Goal: Task Accomplishment & Management: Manage account settings

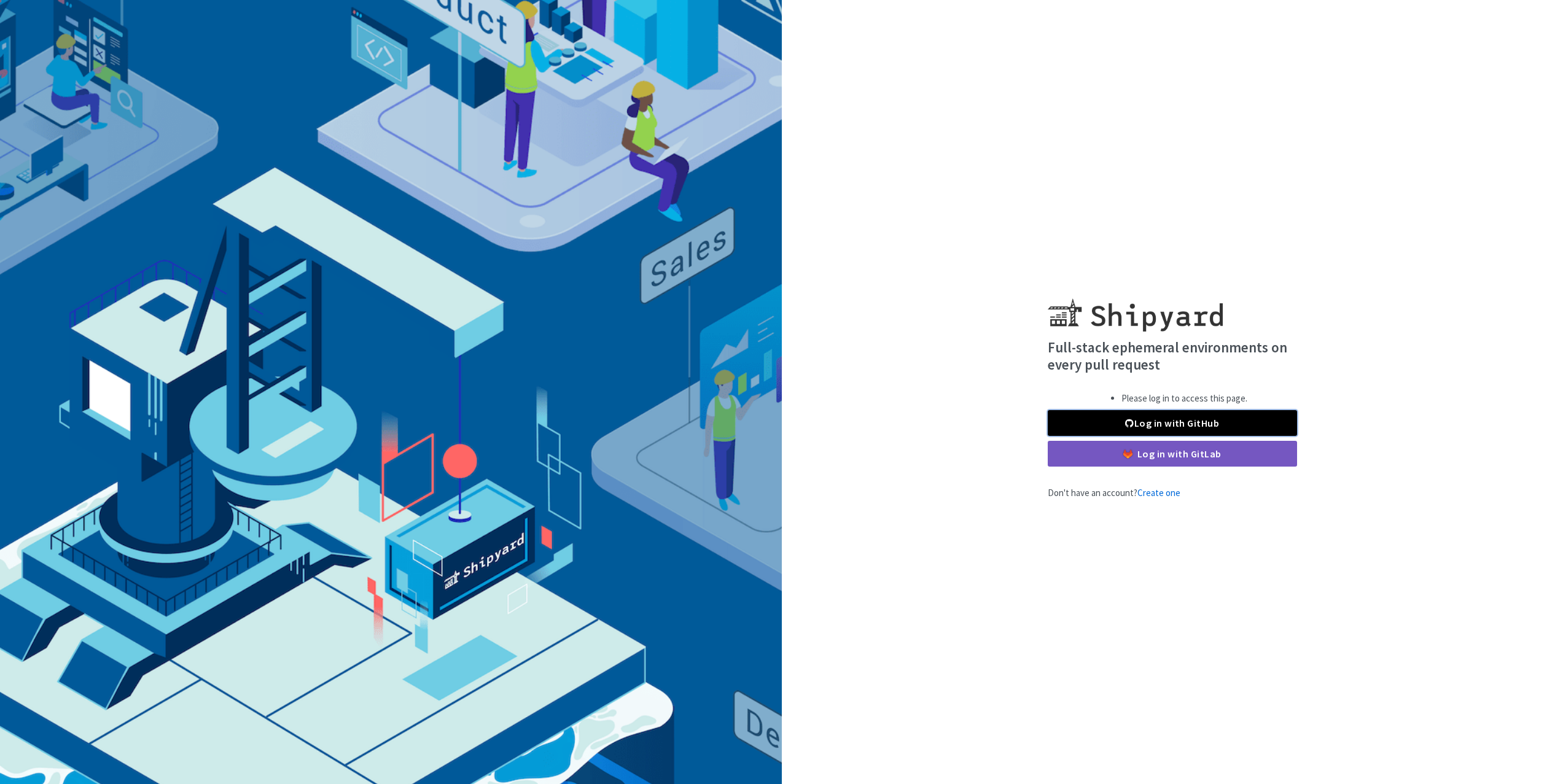
click at [1144, 427] on link "Log in with GitHub" at bounding box center [1172, 423] width 249 height 26
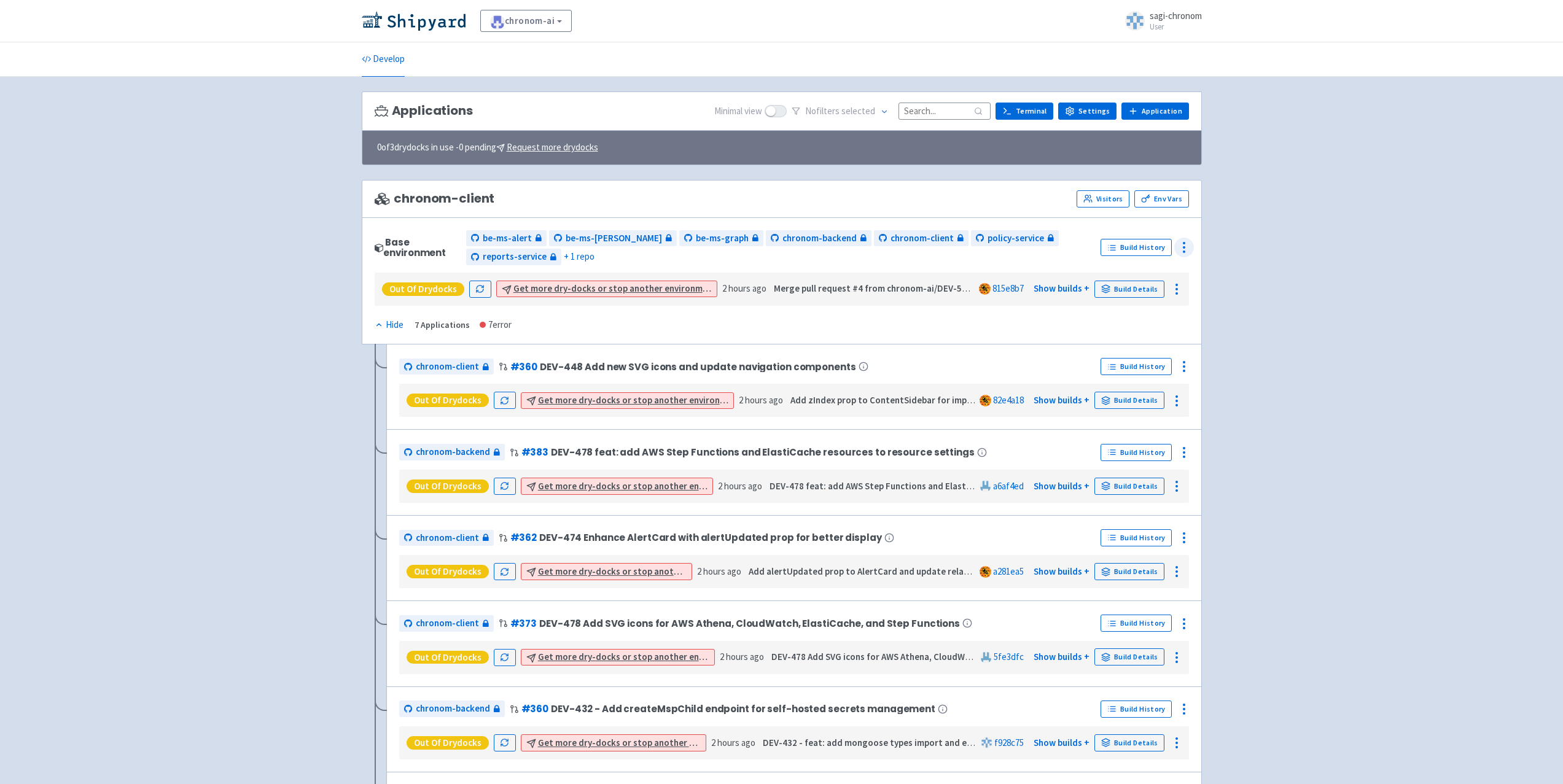
click at [1184, 245] on icon at bounding box center [1184, 247] width 15 height 15
click at [1154, 270] on span "Configure" at bounding box center [1140, 275] width 39 height 17
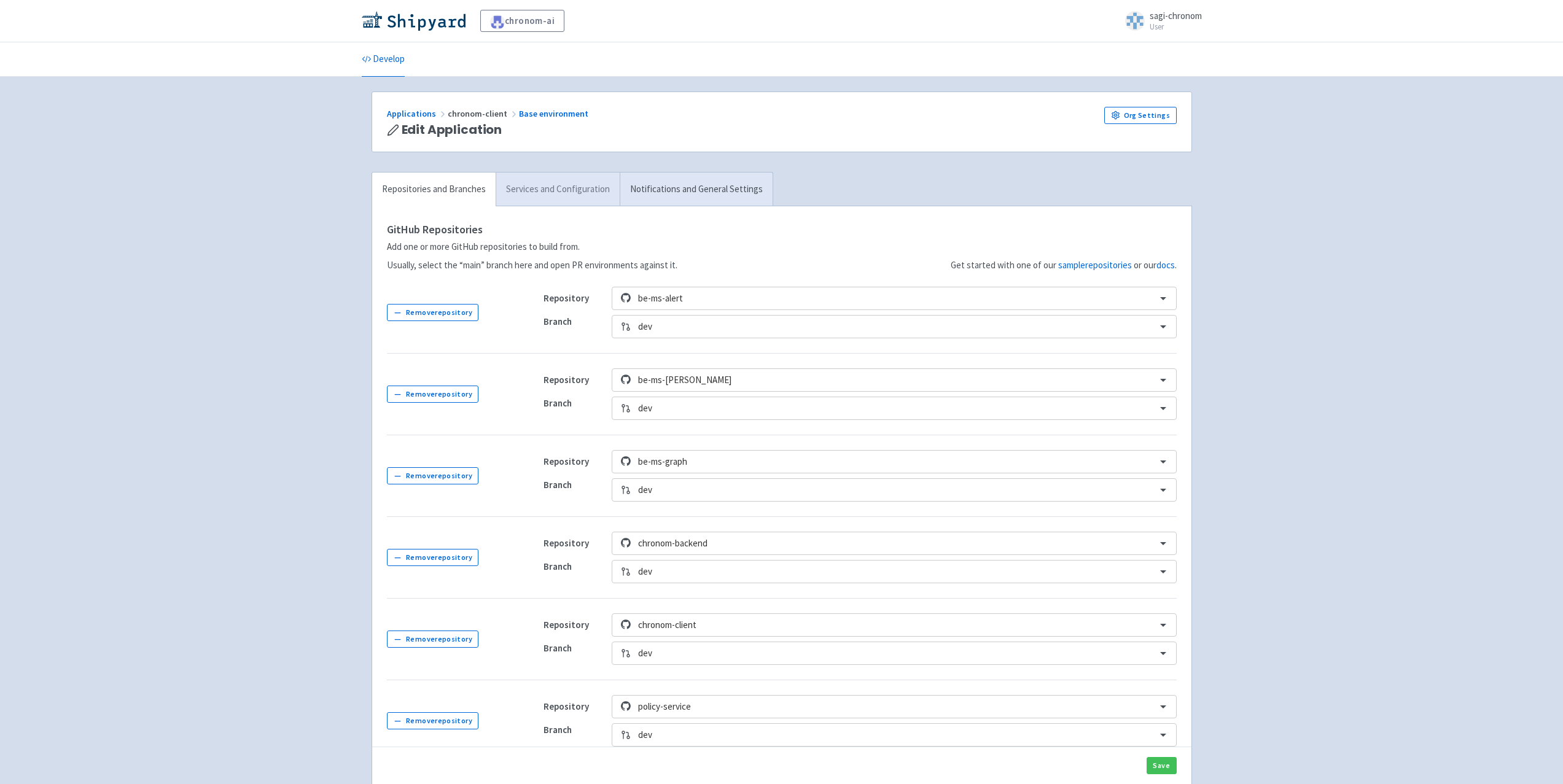
click at [539, 196] on link "Services and Configuration" at bounding box center [558, 189] width 124 height 34
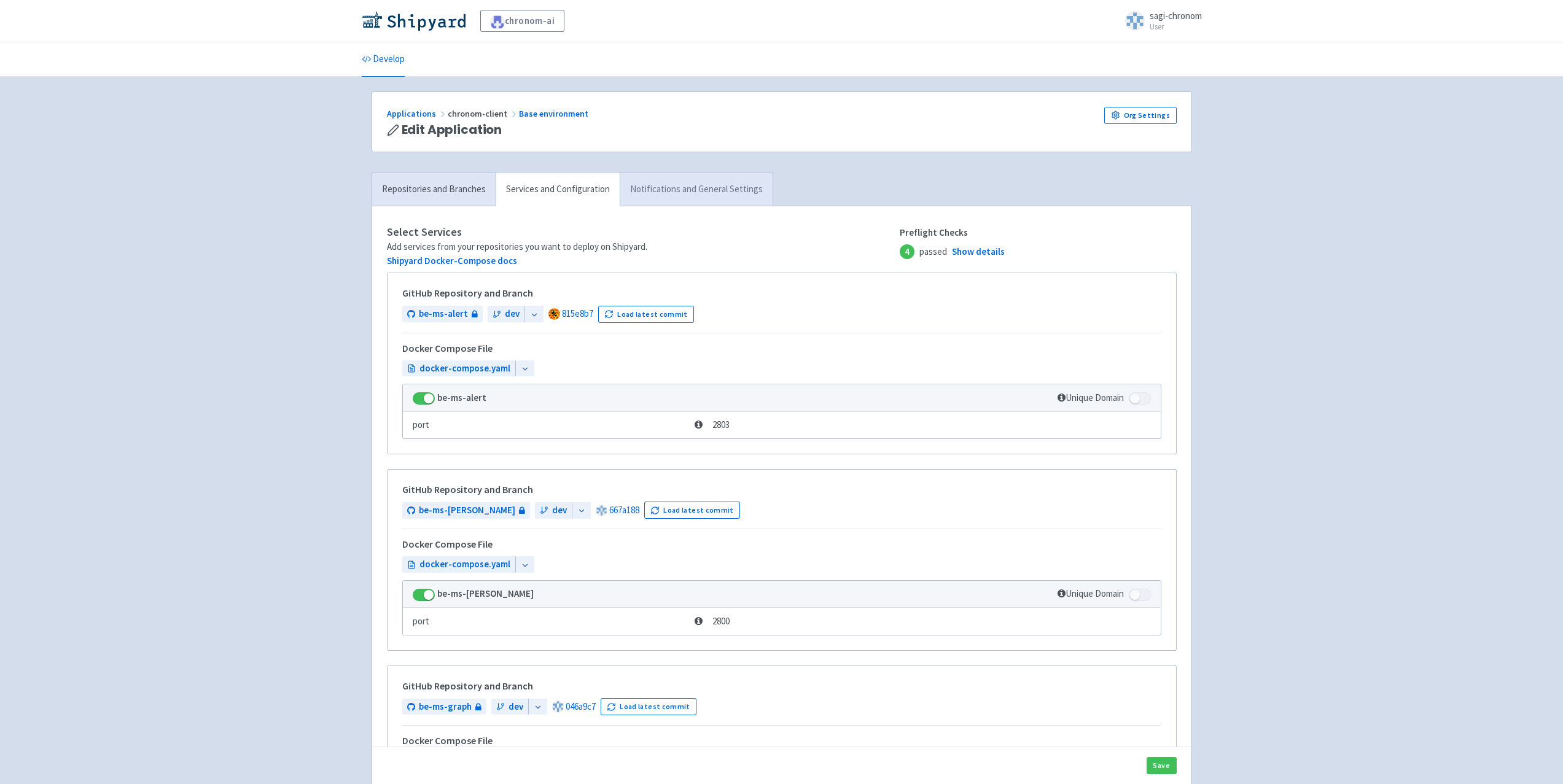
click at [686, 189] on link "Notifications and General Settings" at bounding box center [696, 189] width 153 height 34
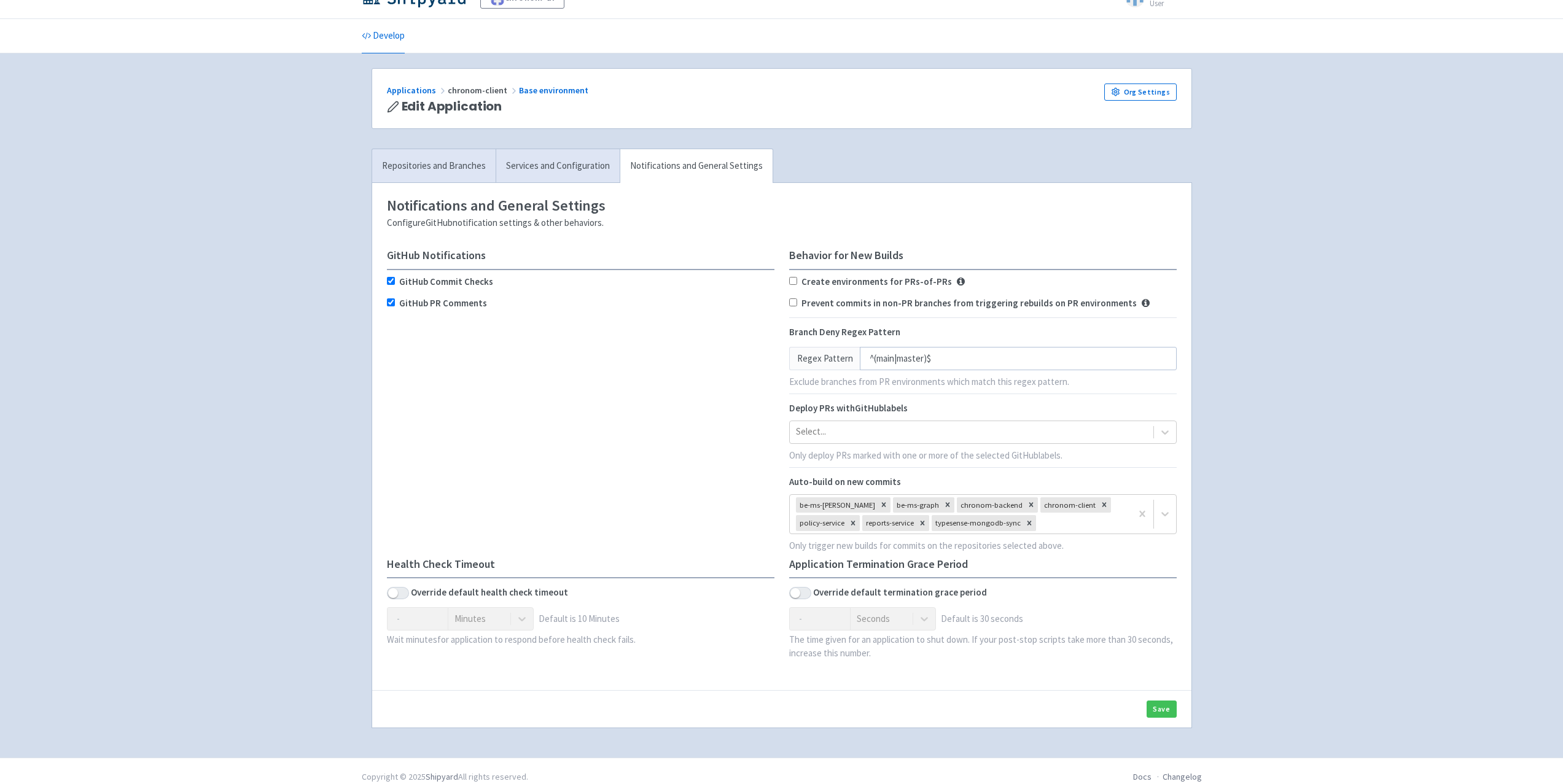
scroll to position [35, 0]
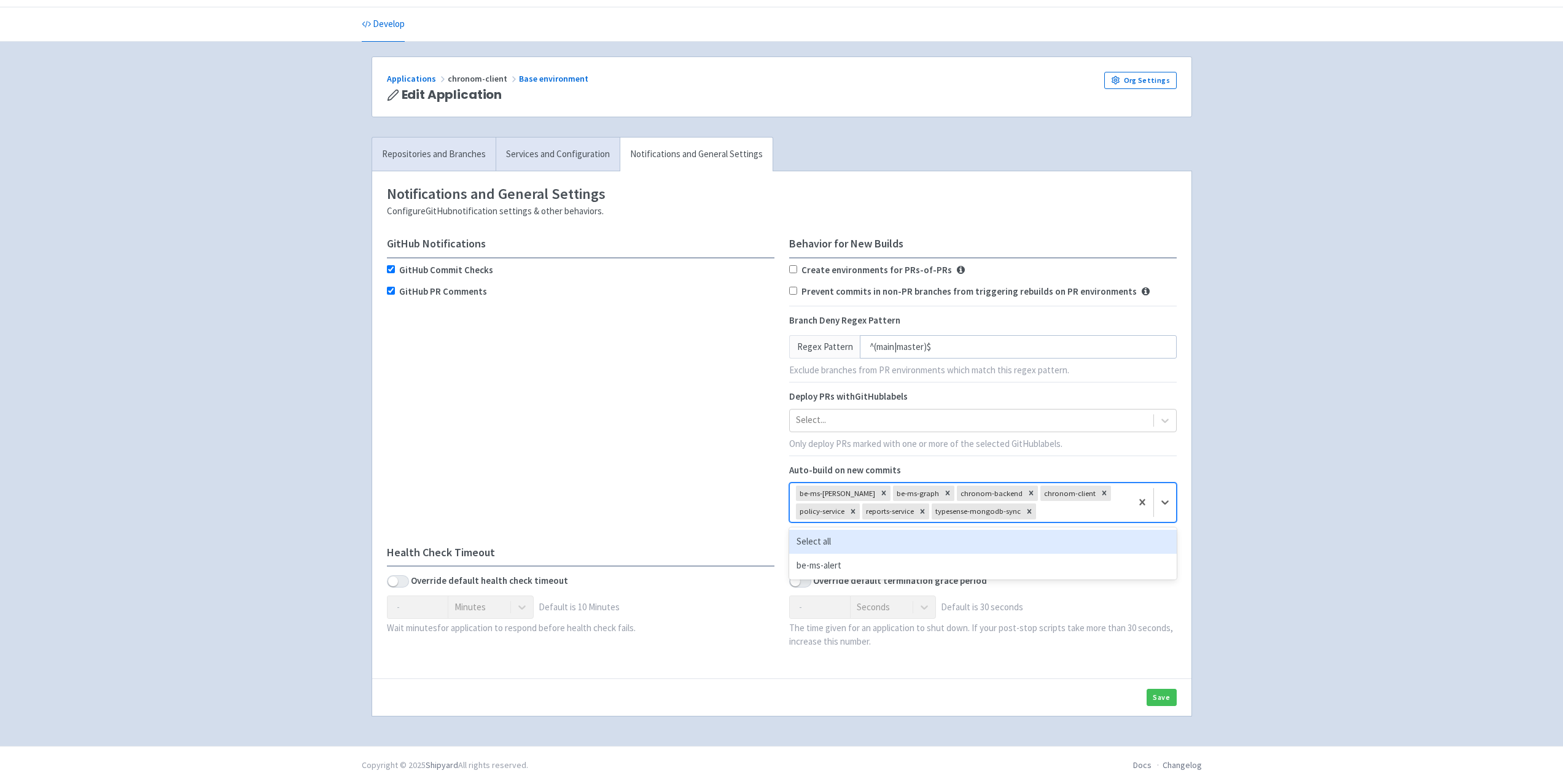
click at [1079, 503] on div at bounding box center [1081, 511] width 87 height 17
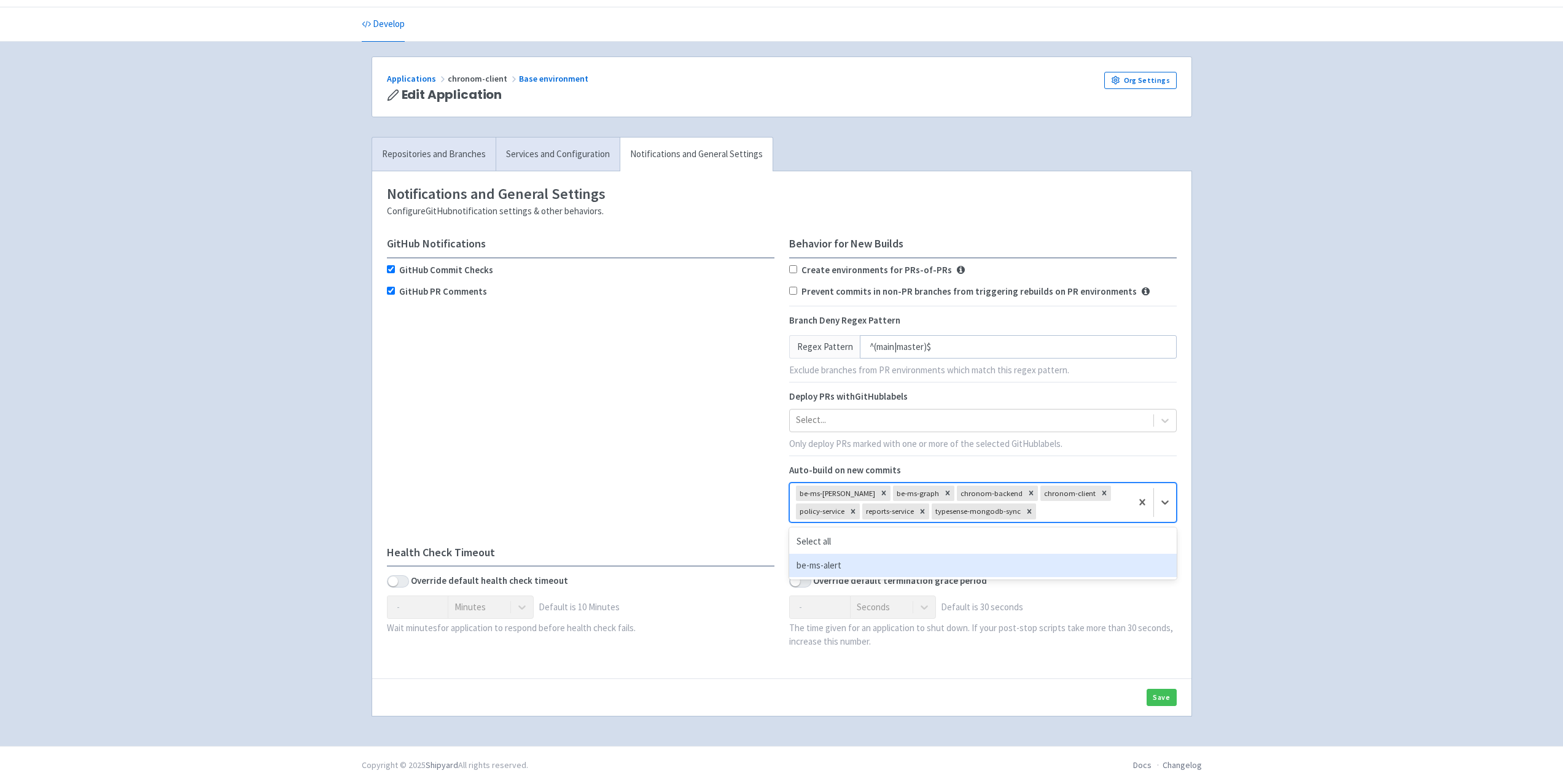
click at [943, 560] on div "be-ms-alert" at bounding box center [983, 565] width 387 height 24
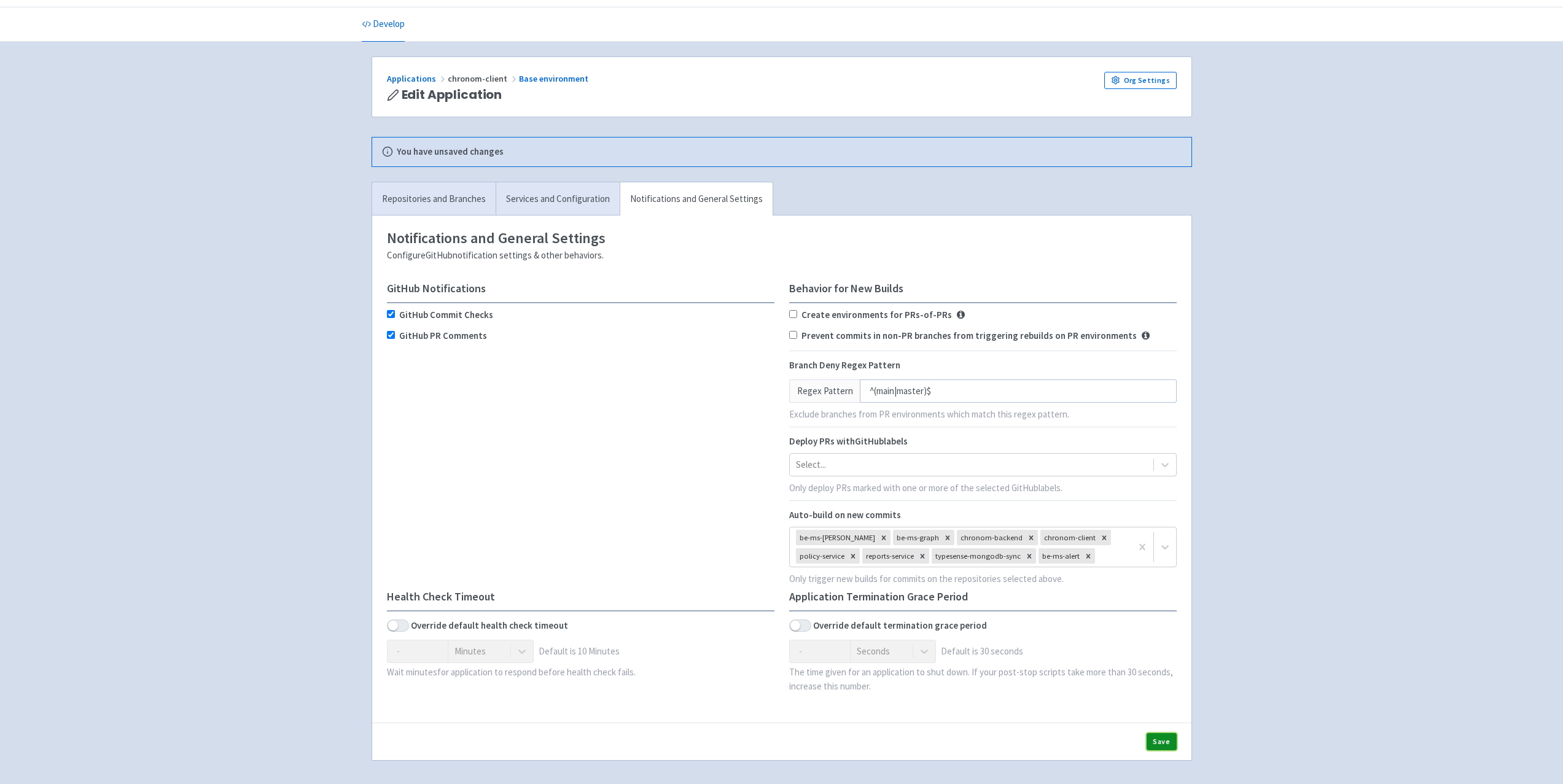
click at [1165, 742] on button "Save" at bounding box center [1162, 742] width 30 height 17
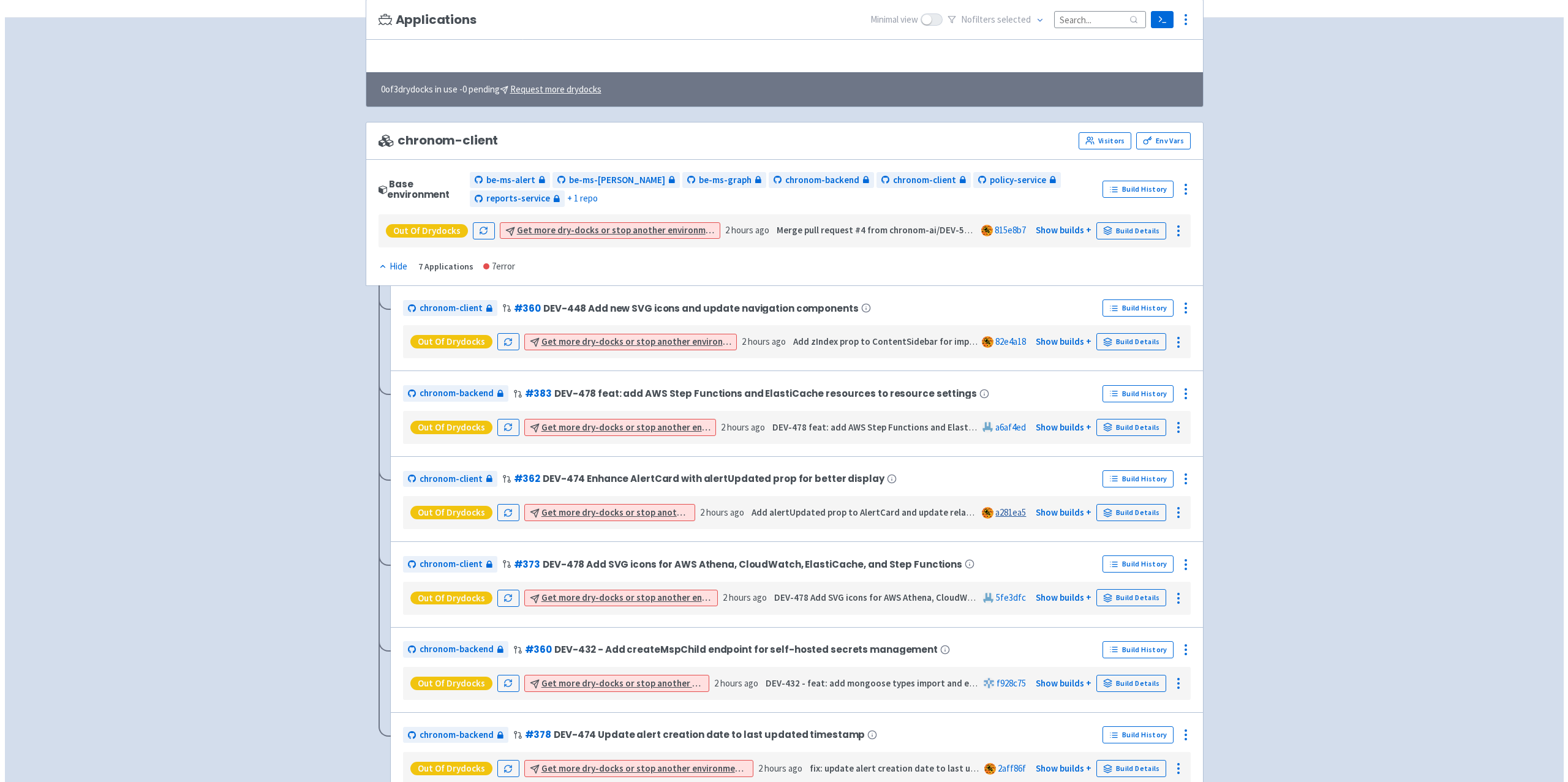
scroll to position [140, 0]
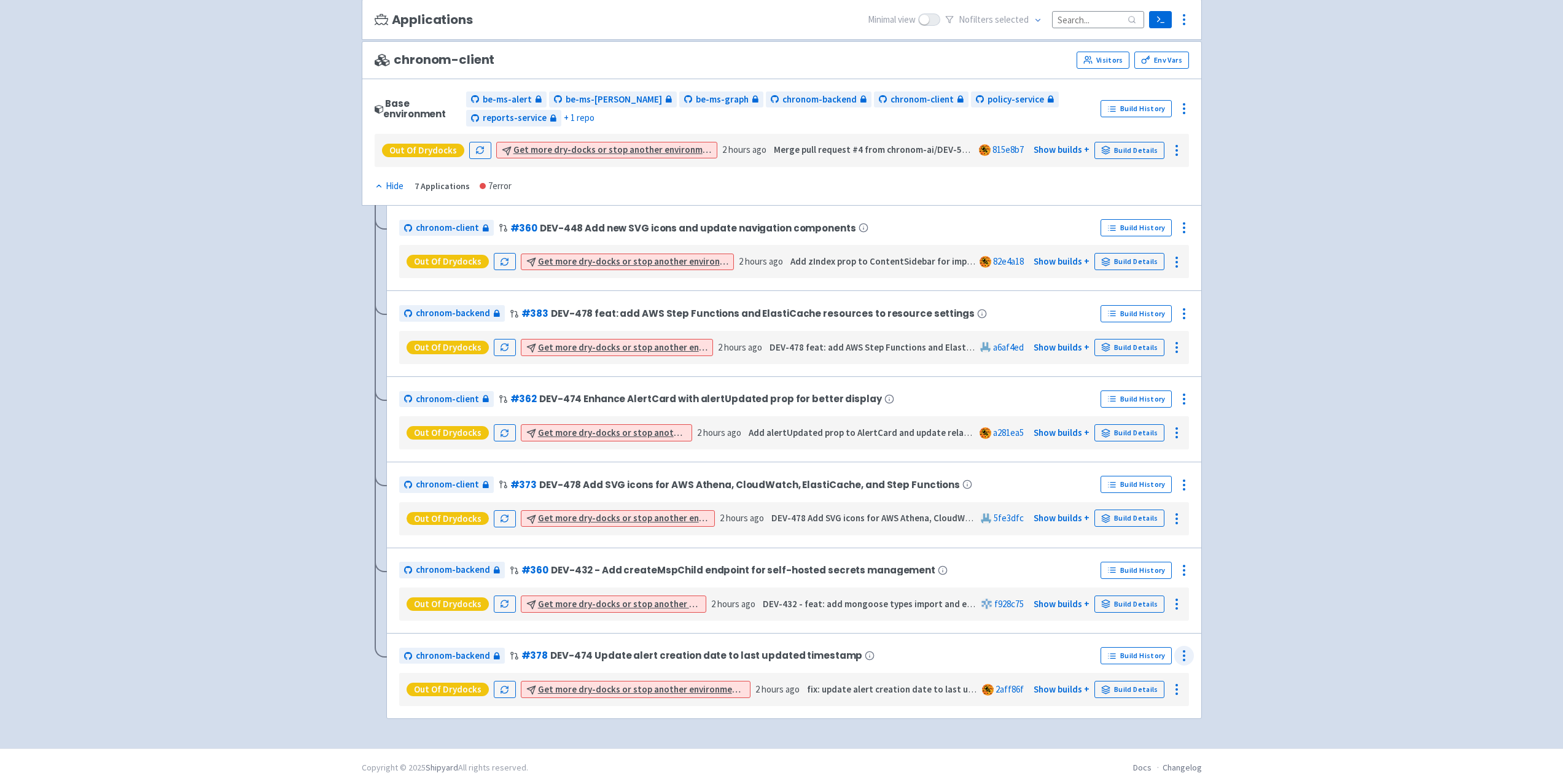
click at [1185, 656] on icon at bounding box center [1184, 656] width 15 height 15
click at [962, 564] on div "chronom-backend # 360 DEV-432 - Add createMspChild endpoint for self-hosted sec…" at bounding box center [748, 570] width 697 height 20
click at [1185, 570] on circle at bounding box center [1184, 570] width 1 height 1
click at [1163, 678] on span "Delete" at bounding box center [1150, 685] width 59 height 17
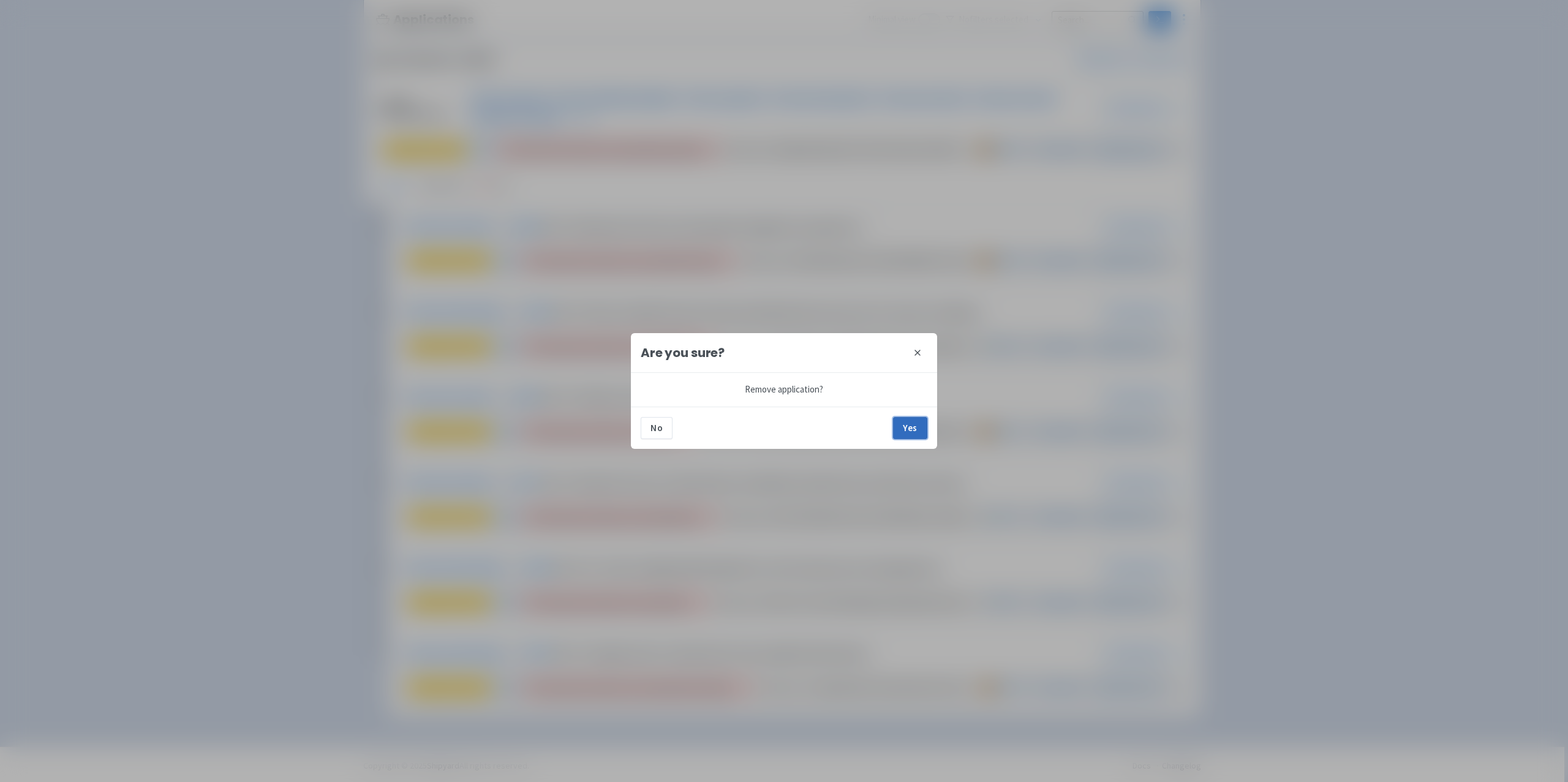
click at [908, 429] on button "Yes" at bounding box center [909, 427] width 34 height 22
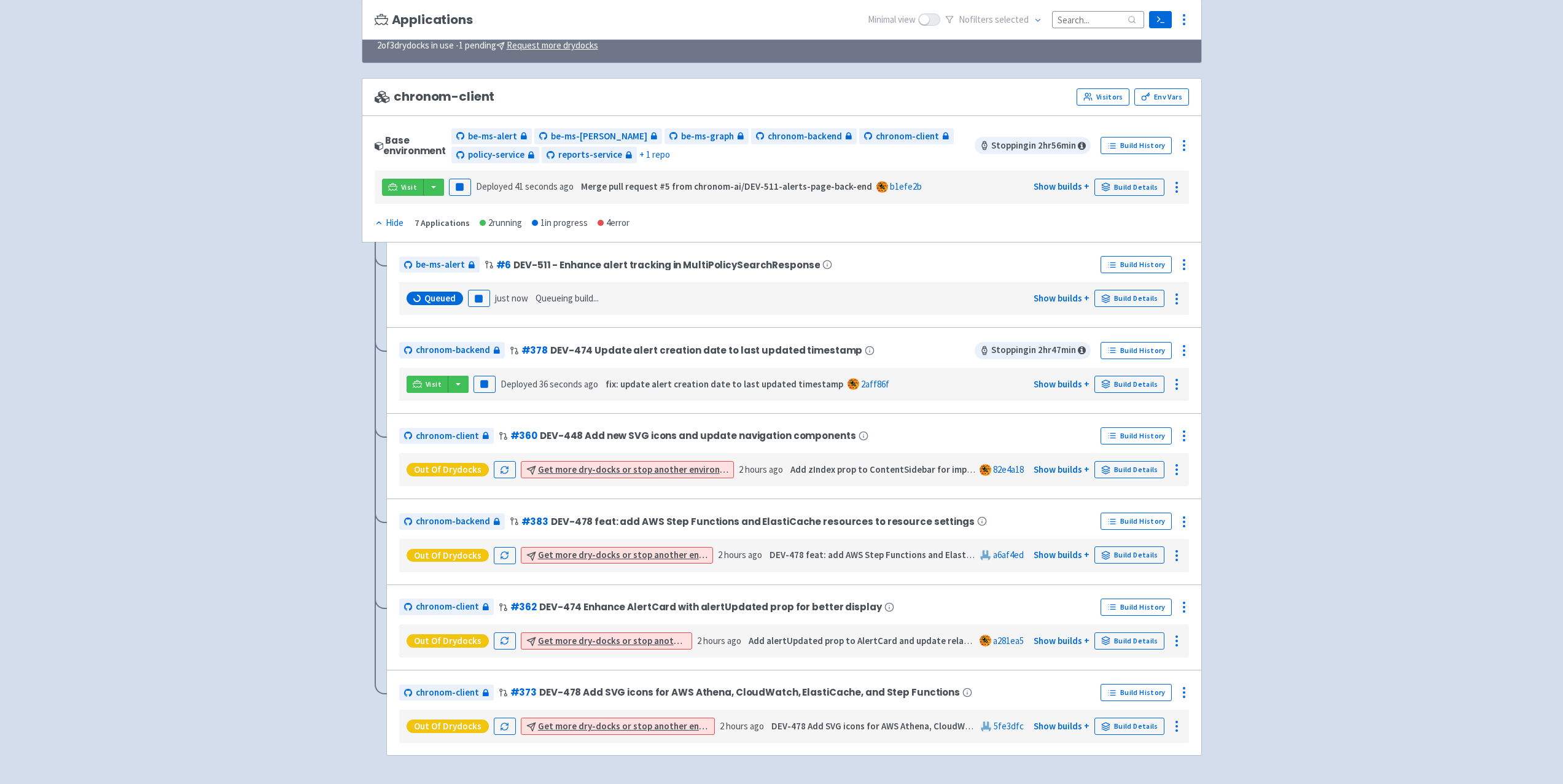
scroll to position [141, 0]
